Goal: Information Seeking & Learning: Learn about a topic

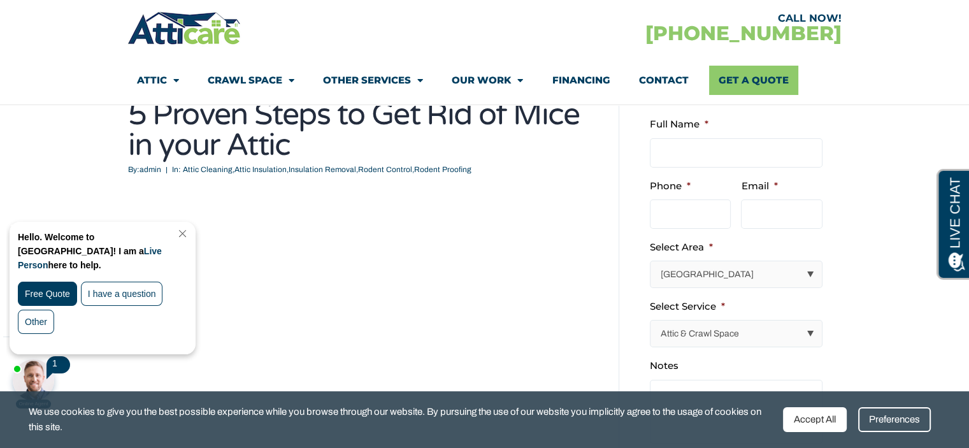
scroll to position [94, 0]
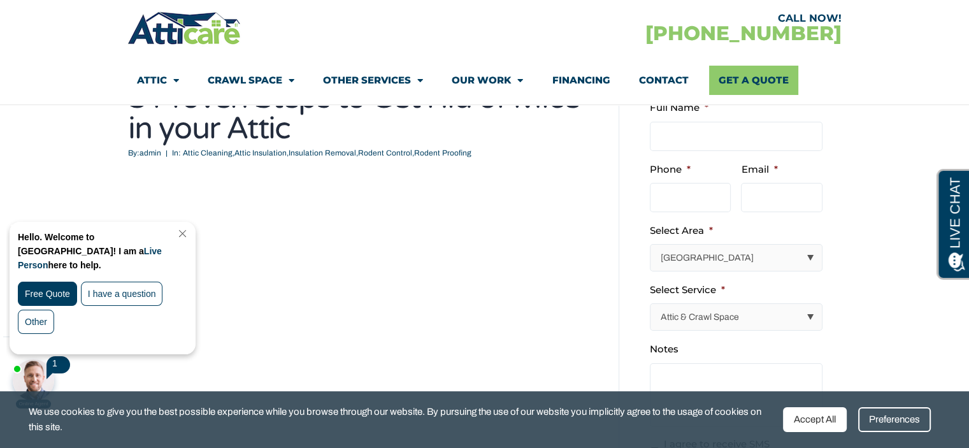
click at [190, 231] on link "Close Chat" at bounding box center [181, 234] width 17 height 10
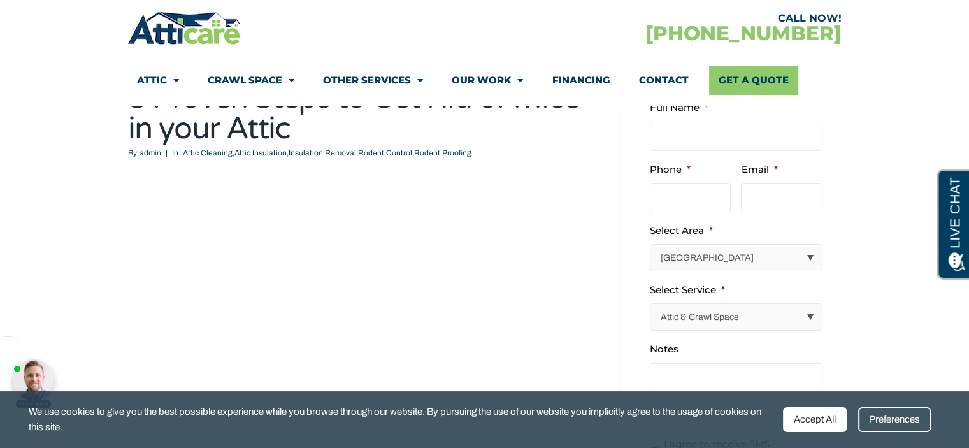
click at [888, 423] on div "Preferences" at bounding box center [894, 419] width 73 height 25
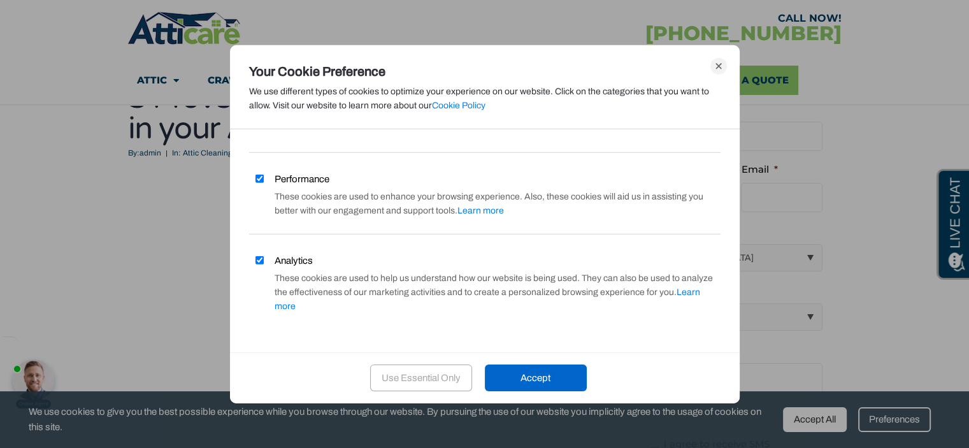
scroll to position [54, 0]
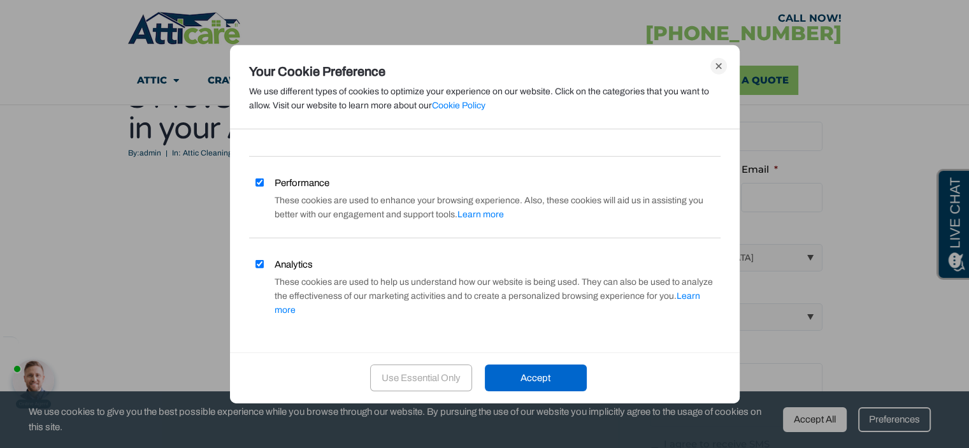
click at [257, 178] on input "Performance" at bounding box center [260, 182] width 8 height 8
checkbox input "false"
click at [259, 264] on input "Analytics" at bounding box center [260, 264] width 8 height 8
checkbox input "false"
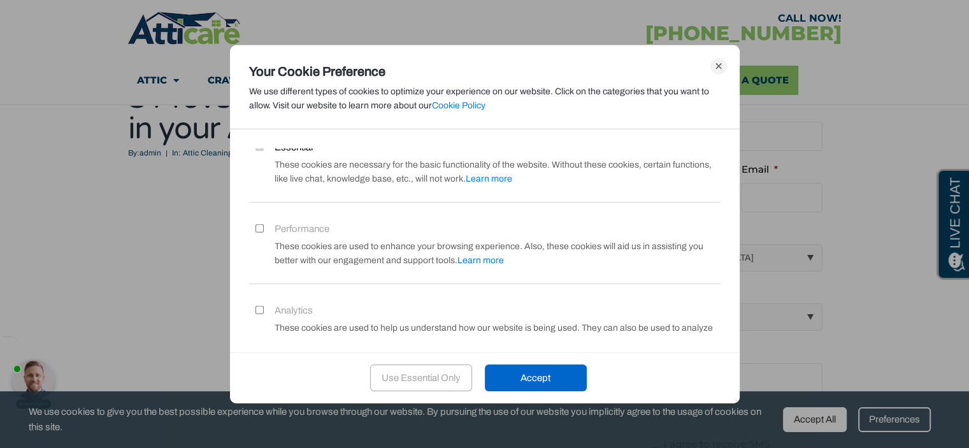
scroll to position [0, 0]
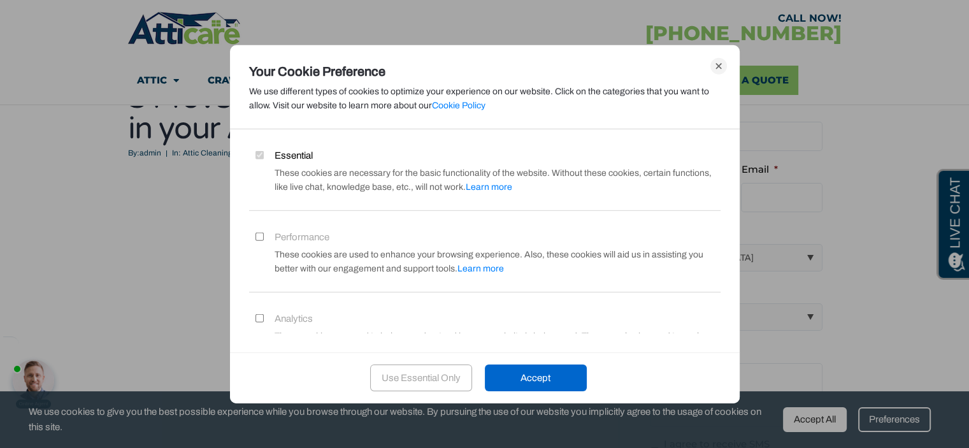
click at [430, 380] on div "Use Essential Only" at bounding box center [421, 378] width 102 height 27
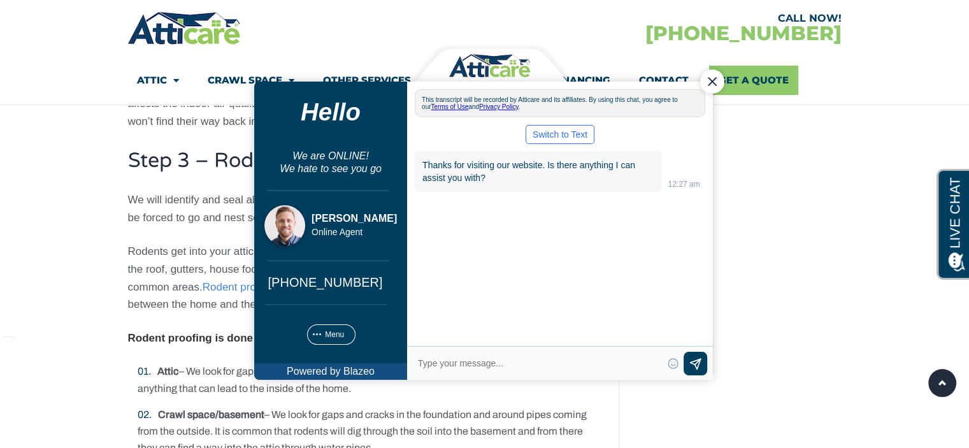
click at [714, 80] on div "Close Chat" at bounding box center [712, 81] width 24 height 24
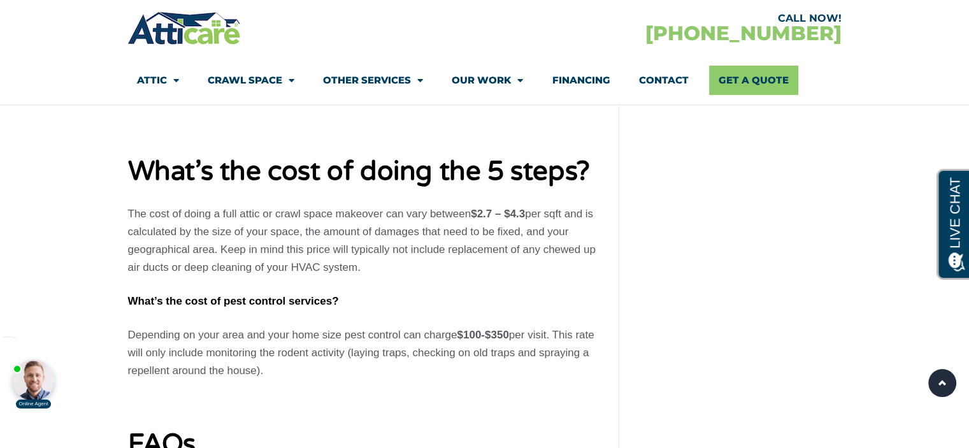
scroll to position [5105, 0]
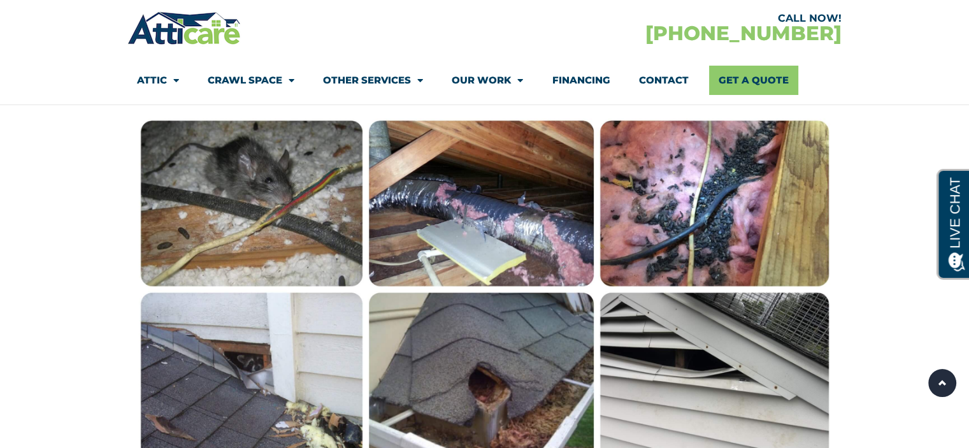
scroll to position [979, 0]
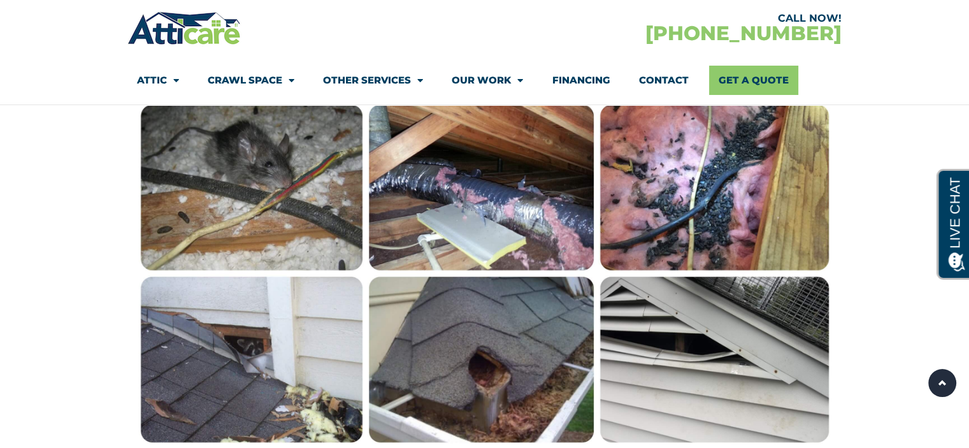
click at [452, 211] on img at bounding box center [484, 273] width 701 height 350
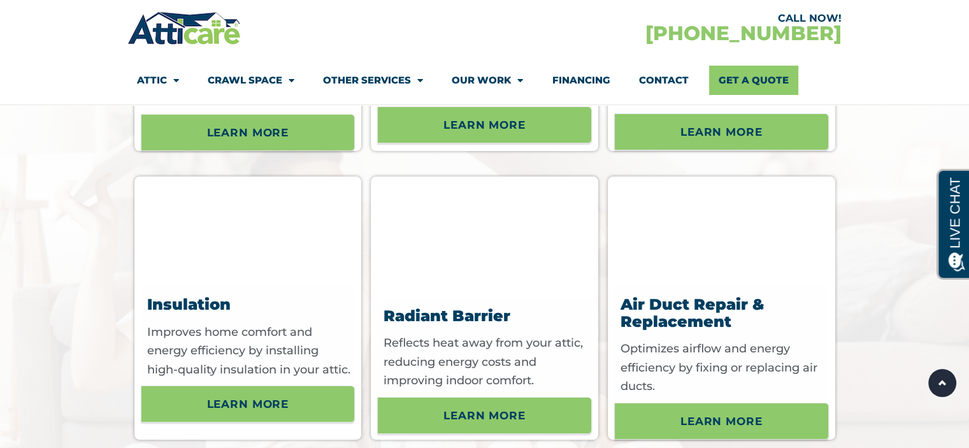
scroll to position [4932, 0]
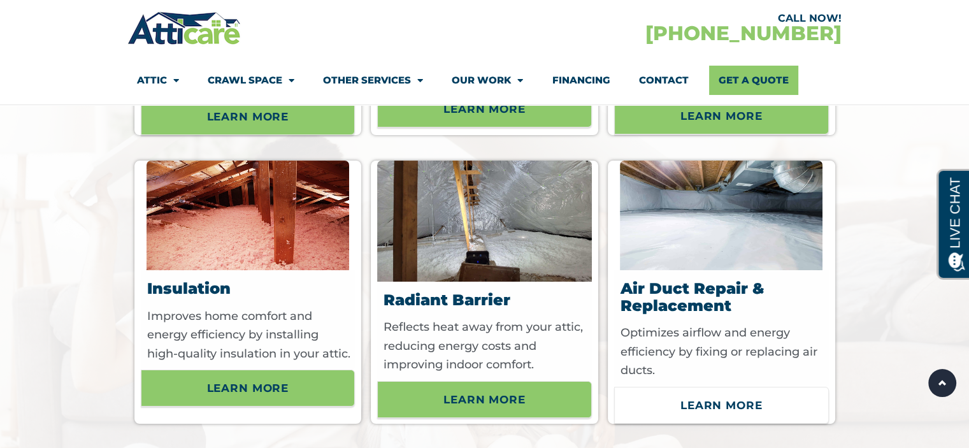
click at [749, 387] on link "Learn More" at bounding box center [721, 405] width 215 height 37
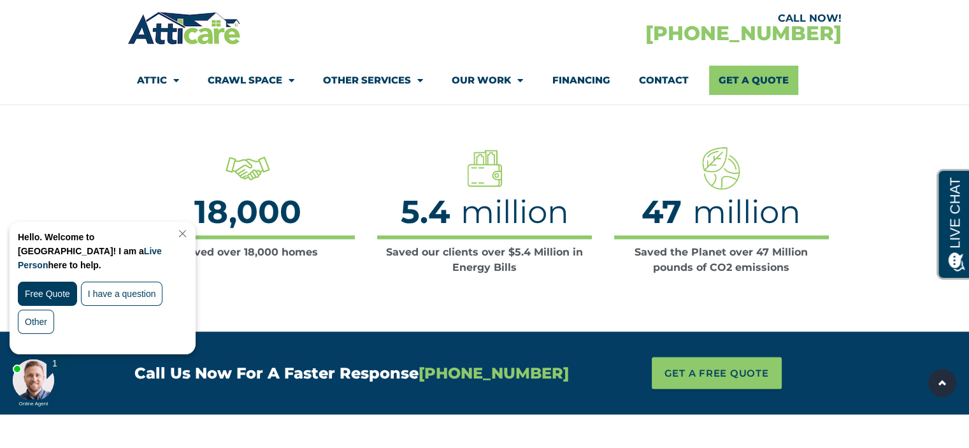
scroll to position [2261, 0]
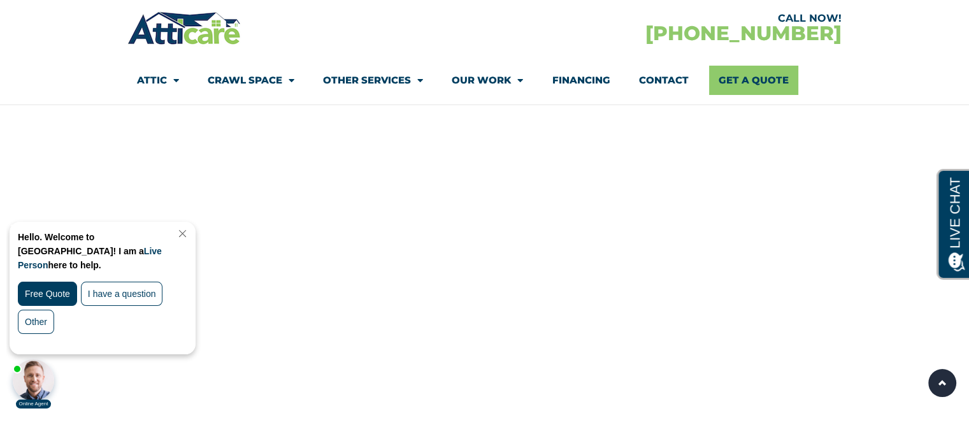
scroll to position [958, 0]
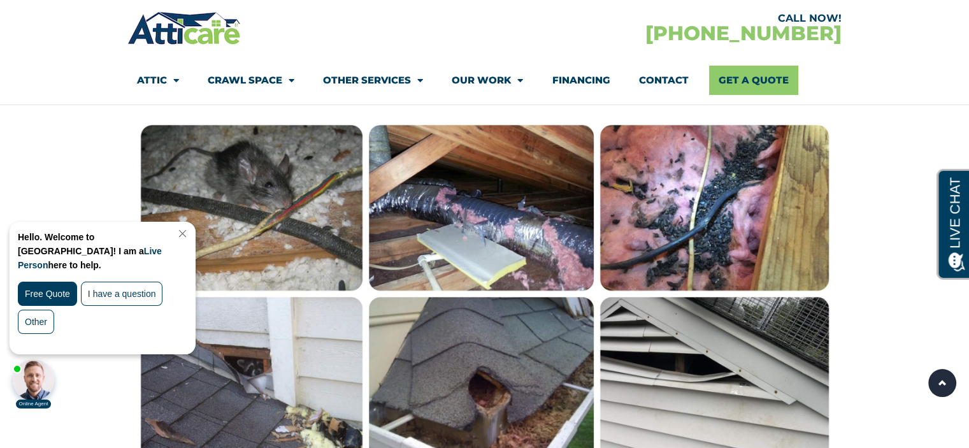
click at [190, 233] on link "Close Chat" at bounding box center [181, 234] width 17 height 10
